Goal: Entertainment & Leisure: Browse casually

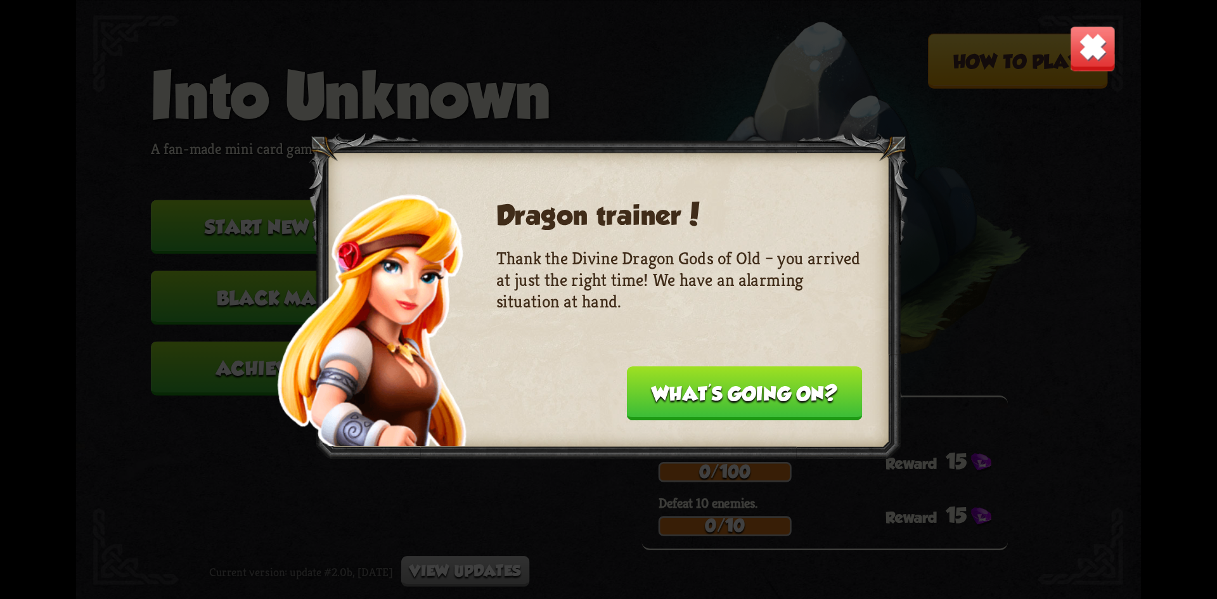
click at [659, 373] on button "What's going on?" at bounding box center [744, 393] width 235 height 54
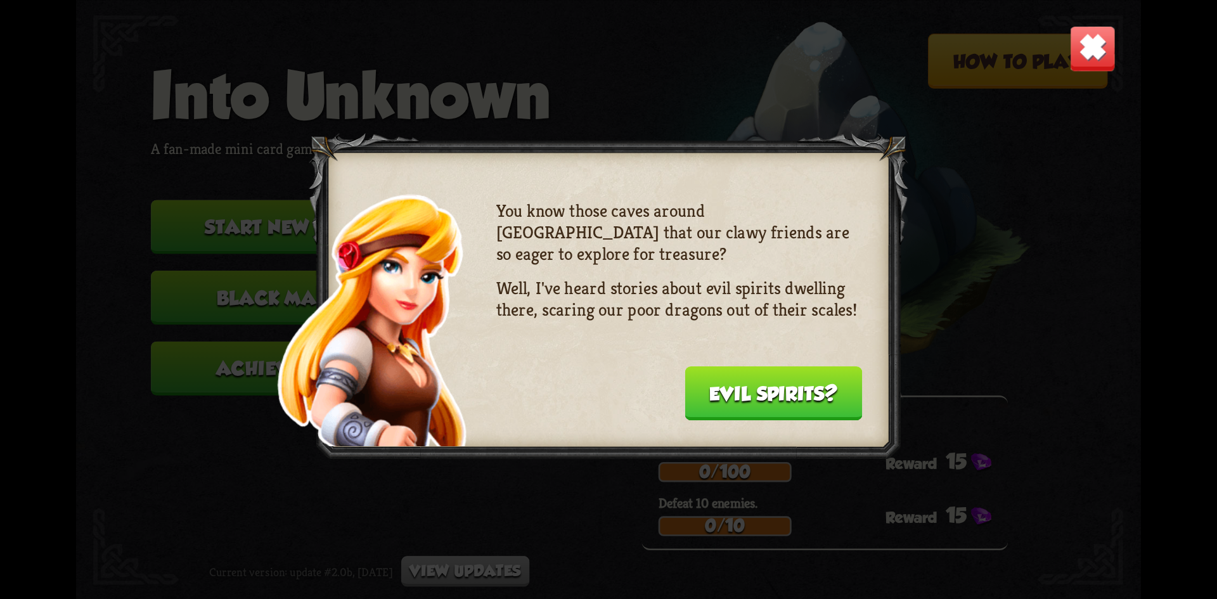
drag, startPoint x: 705, startPoint y: 389, endPoint x: 931, endPoint y: 208, distance: 289.6
click at [724, 389] on button "Evil spirits?" at bounding box center [774, 393] width 178 height 54
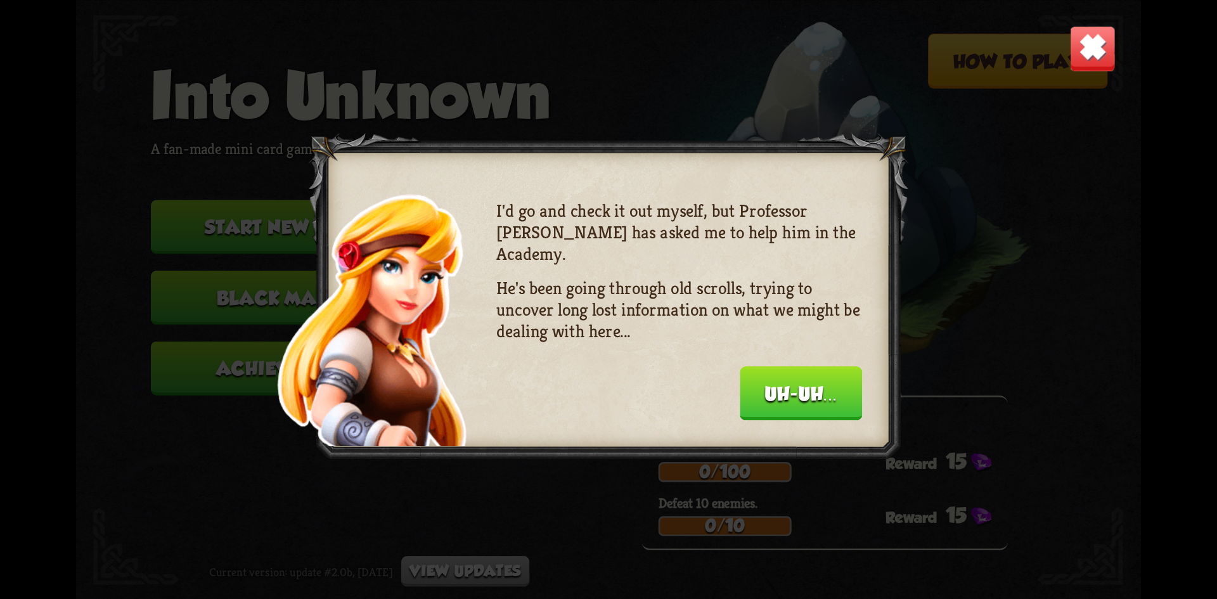
click at [1081, 51] on img at bounding box center [1093, 48] width 47 height 47
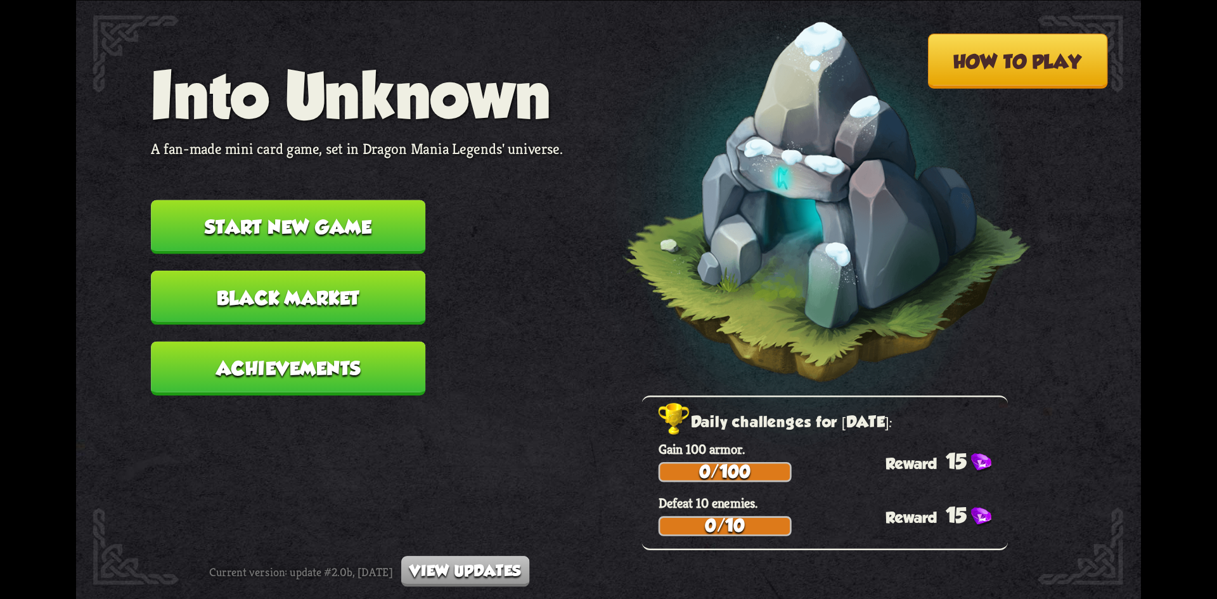
click at [377, 213] on button "Start new game" at bounding box center [288, 227] width 275 height 54
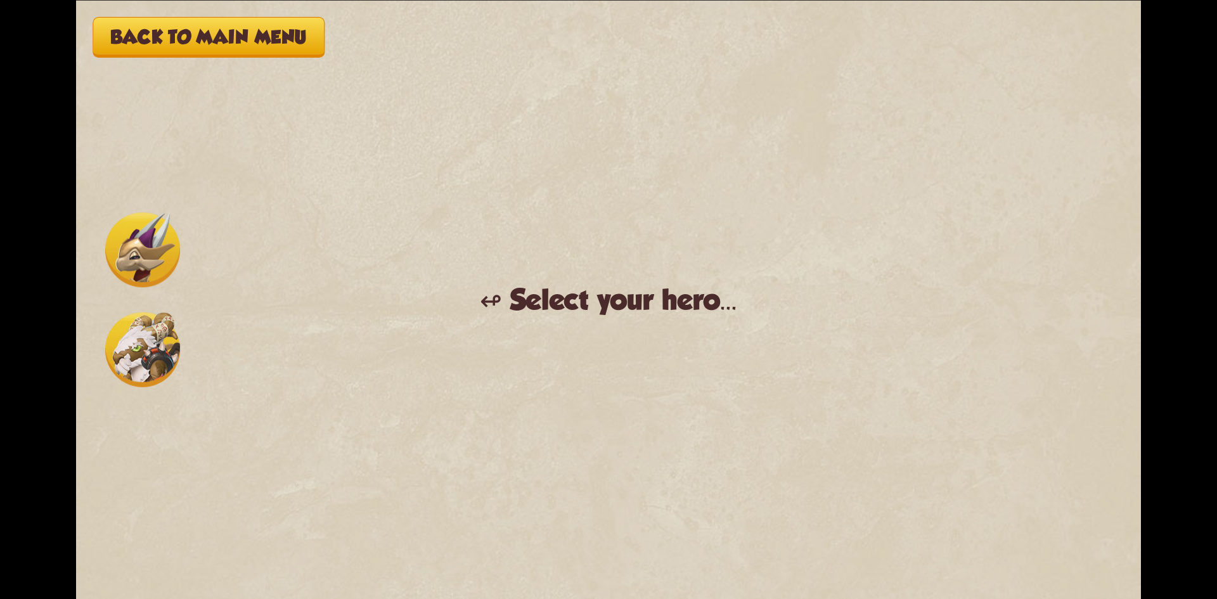
click at [515, 290] on div "↫ Select your hero..." at bounding box center [609, 300] width 258 height 34
click at [142, 337] on img at bounding box center [142, 349] width 75 height 75
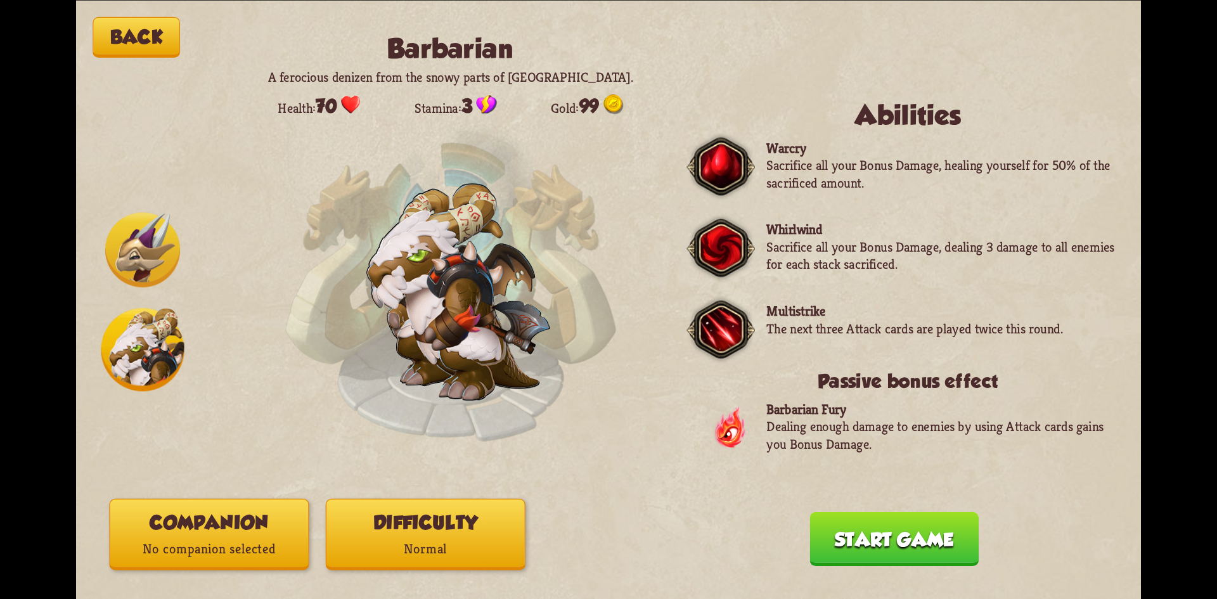
click at [867, 526] on button "Start game" at bounding box center [894, 539] width 169 height 54
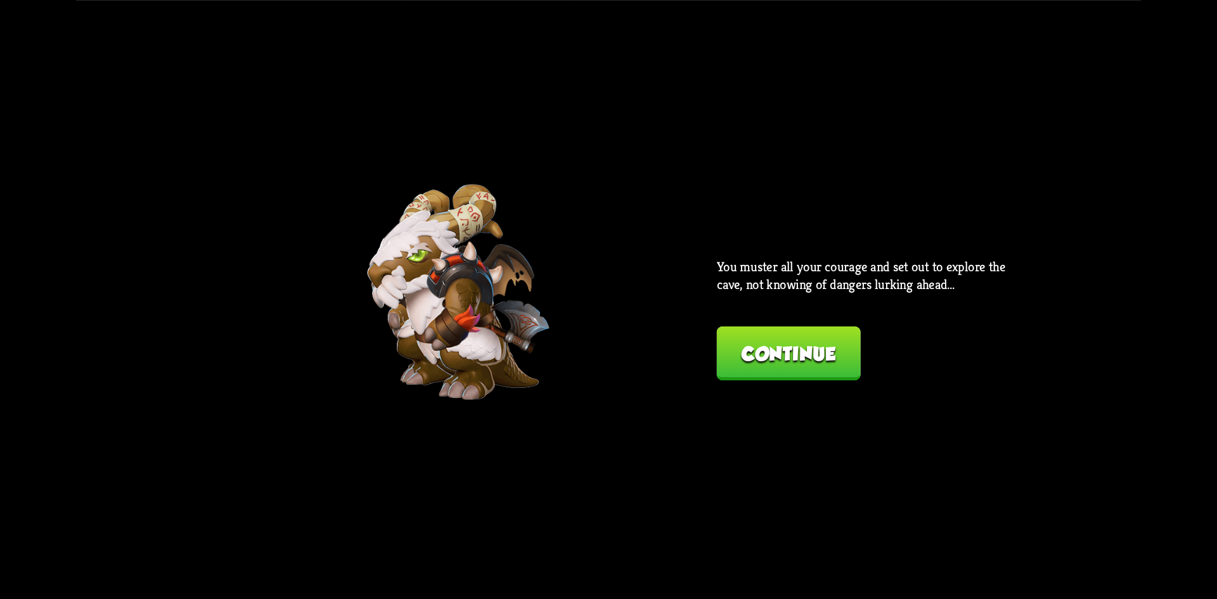
click at [831, 339] on button "Continue" at bounding box center [789, 354] width 144 height 54
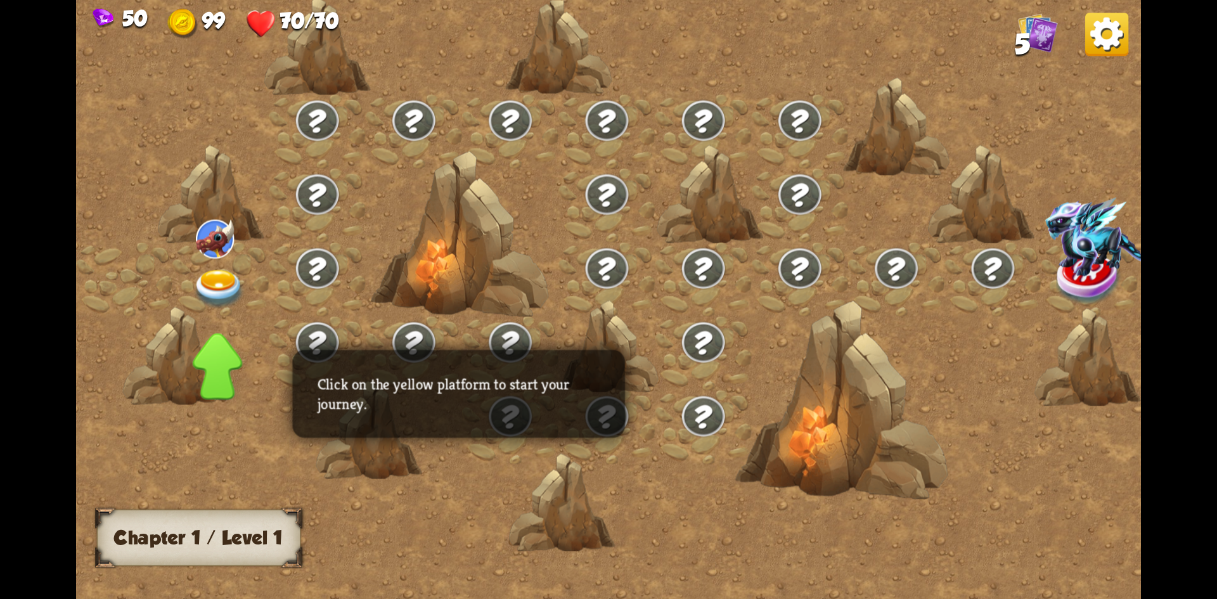
click at [198, 333] on div at bounding box center [218, 366] width 50 height 67
click at [221, 284] on img at bounding box center [219, 288] width 53 height 39
